Goal: Use online tool/utility: Utilize a website feature to perform a specific function

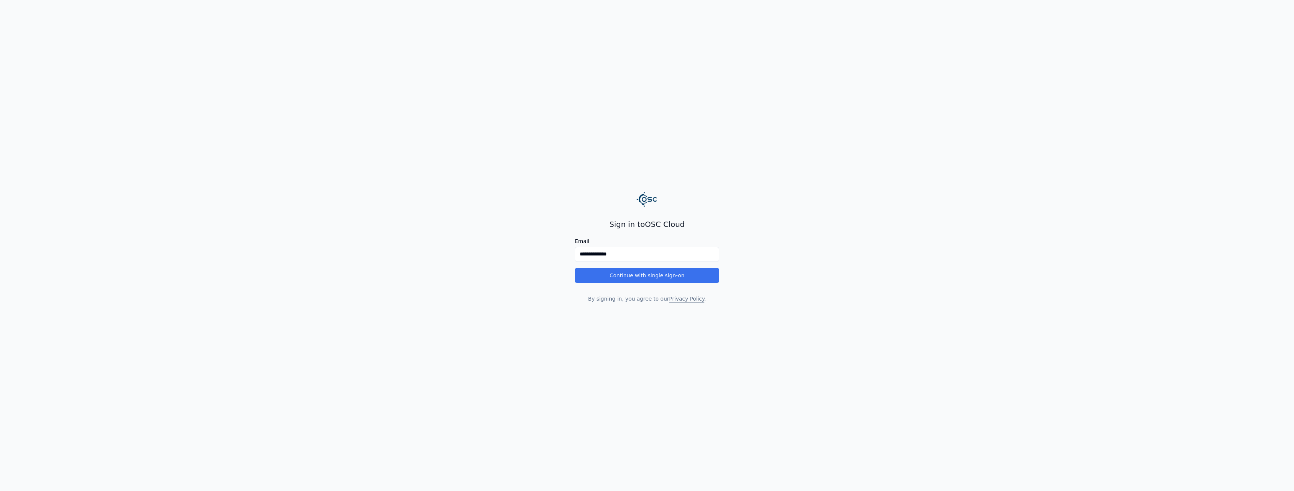
click at [686, 281] on button "Continue with single sign-on" at bounding box center [647, 275] width 144 height 15
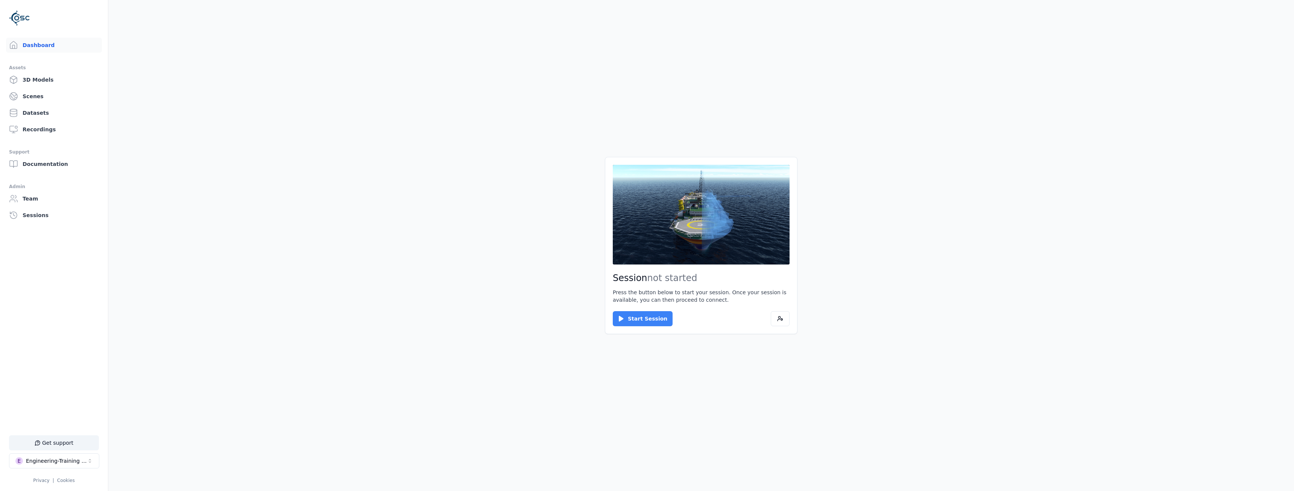
click at [647, 317] on button "Start Session" at bounding box center [643, 318] width 60 height 15
click at [628, 315] on button "Connect" at bounding box center [630, 318] width 35 height 15
